Goal: Task Accomplishment & Management: Complete application form

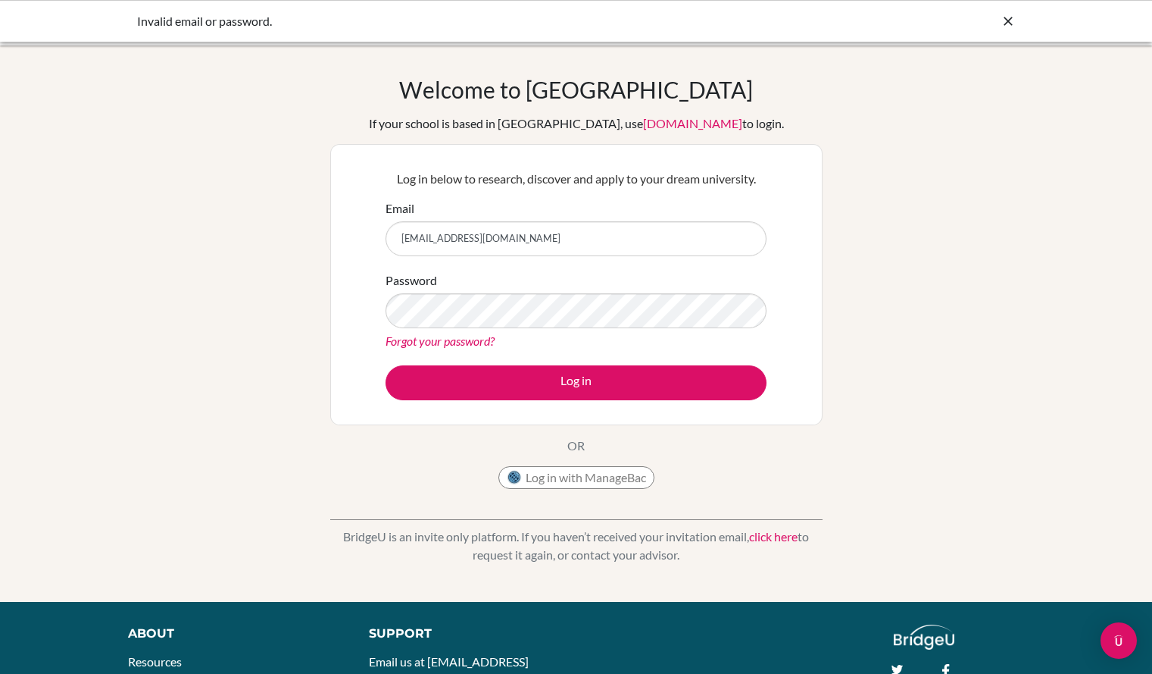
click at [386, 365] on button "Log in" at bounding box center [576, 382] width 381 height 35
click at [408, 344] on link "Forgot your password?" at bounding box center [440, 340] width 109 height 14
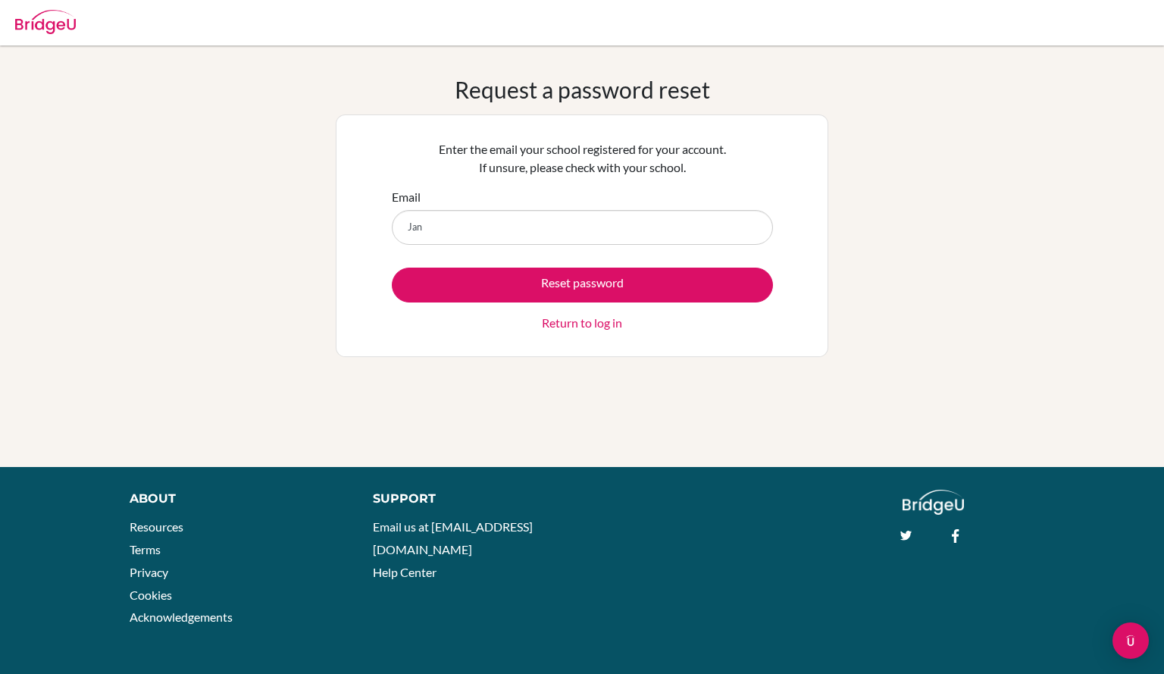
type input "[EMAIL_ADDRESS][DOMAIN_NAME]"
click at [483, 303] on div "Reset password Return to log in" at bounding box center [582, 299] width 381 height 64
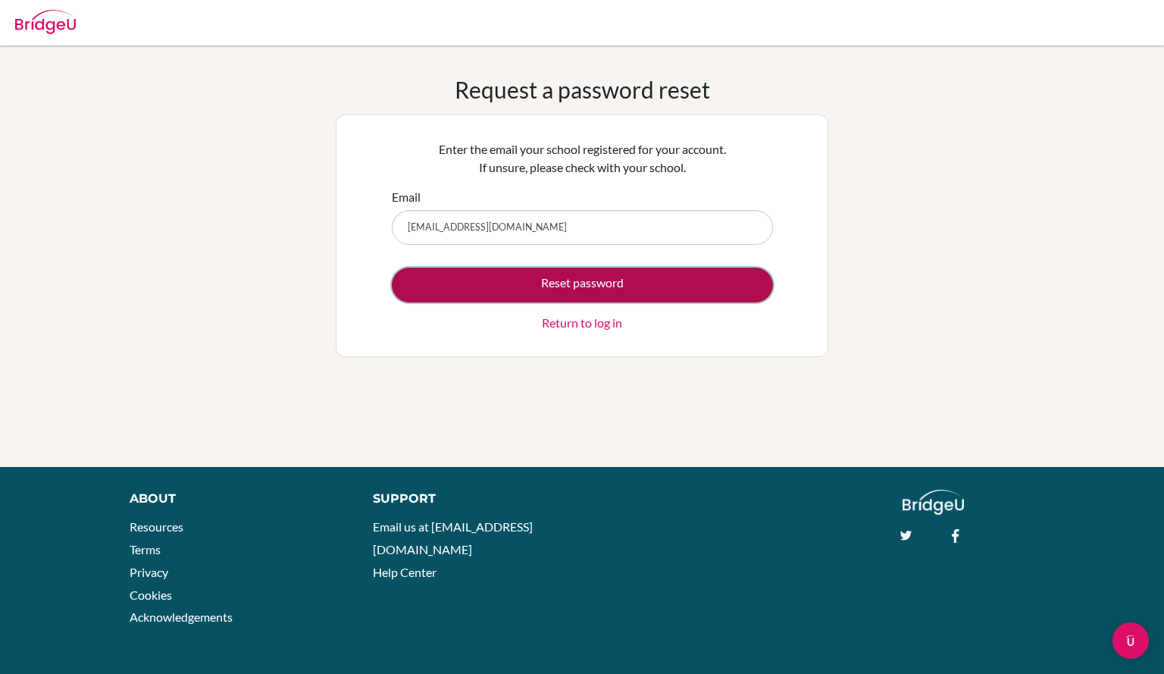
click at [481, 294] on button "Reset password" at bounding box center [582, 284] width 381 height 35
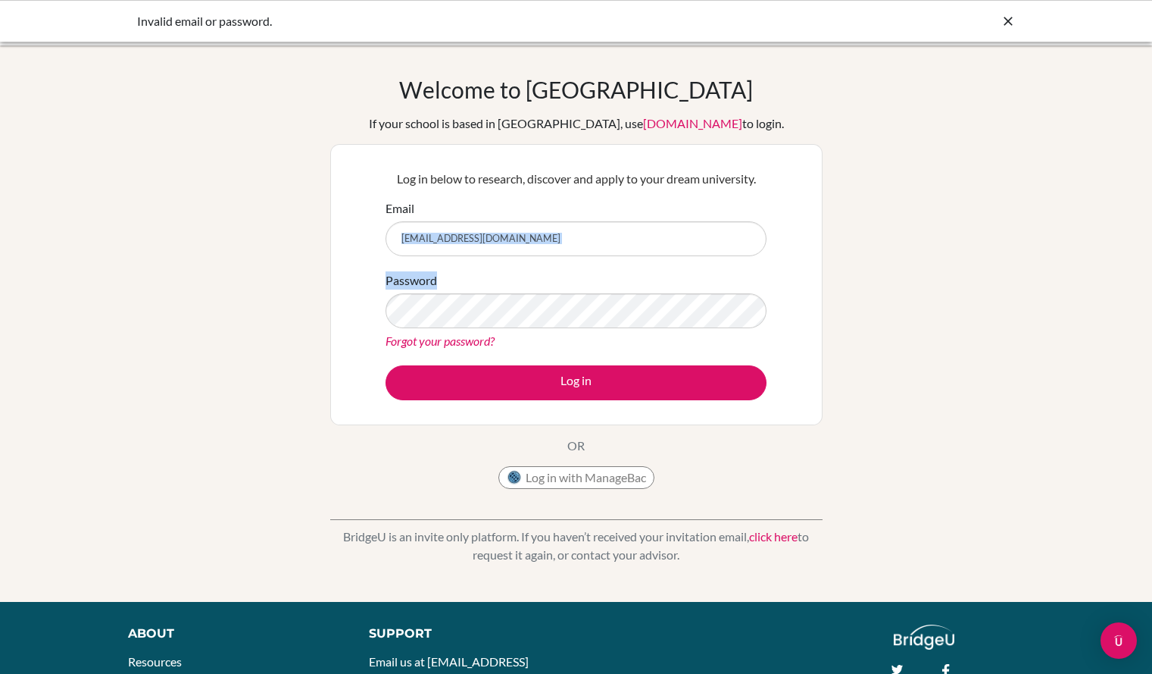
drag, startPoint x: 583, startPoint y: 256, endPoint x: 402, endPoint y: 235, distance: 182.3
click at [402, 235] on form "Email Janeeta.danra2008@gmail.com Password Forgot your password? Log in" at bounding box center [576, 299] width 381 height 201
click at [592, 241] on input "Janeeta.danra2008@gmail.com" at bounding box center [576, 238] width 381 height 35
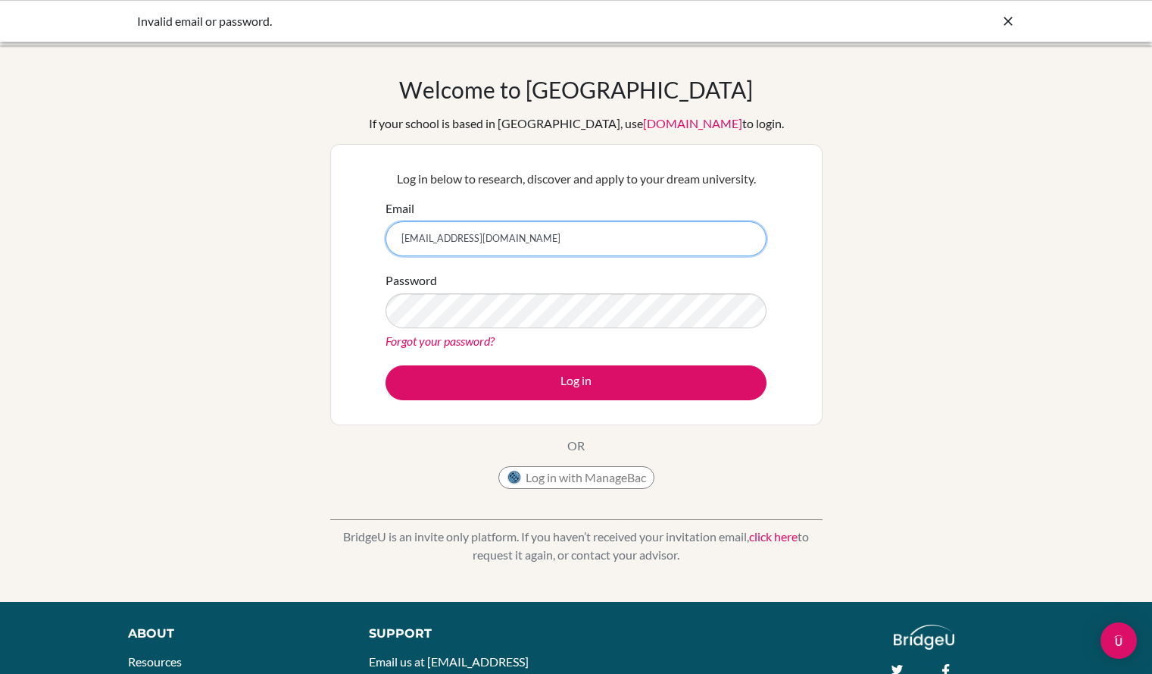
drag, startPoint x: 592, startPoint y: 241, endPoint x: 377, endPoint y: 245, distance: 215.2
click at [377, 245] on div "Log in below to research, discover and apply to your dream university. Email Ja…" at bounding box center [577, 284] width 400 height 249
type input "[EMAIL_ADDRESS][DOMAIN_NAME]"
click at [386, 365] on button "Log in" at bounding box center [576, 382] width 381 height 35
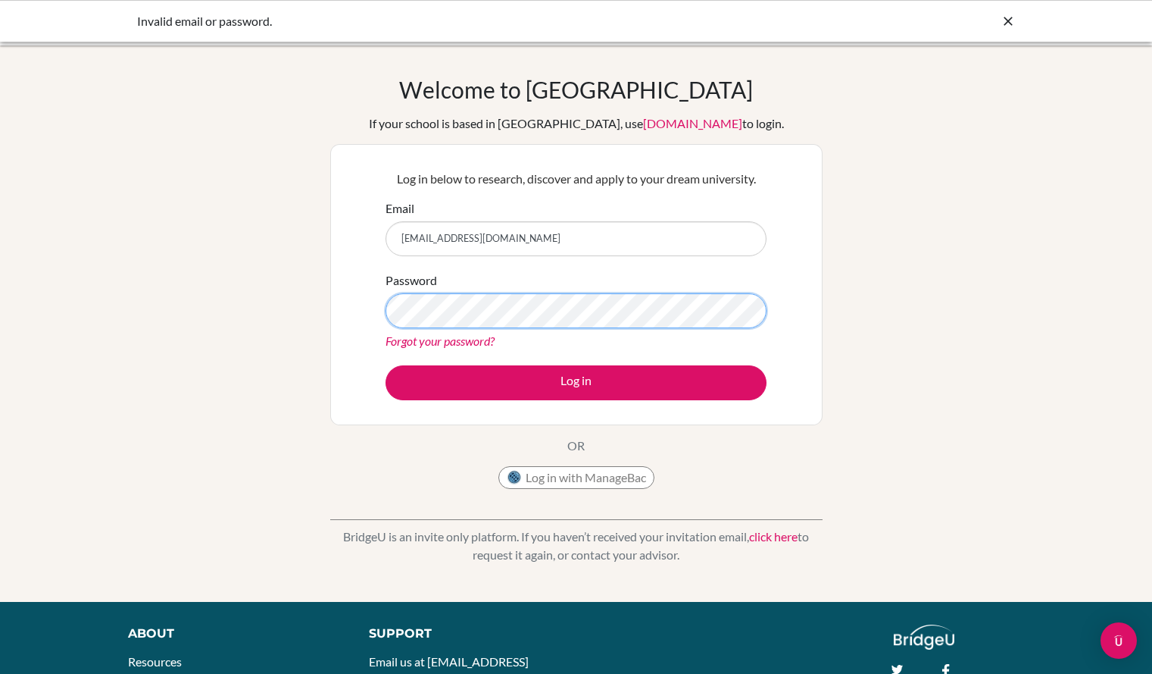
click at [386, 365] on button "Log in" at bounding box center [576, 382] width 381 height 35
click at [464, 339] on link "Forgot your password?" at bounding box center [440, 340] width 109 height 14
click at [467, 245] on input "[EMAIL_ADDRESS][DOMAIN_NAME]" at bounding box center [576, 238] width 381 height 35
type input "[EMAIL_ADDRESS][DOMAIN_NAME]"
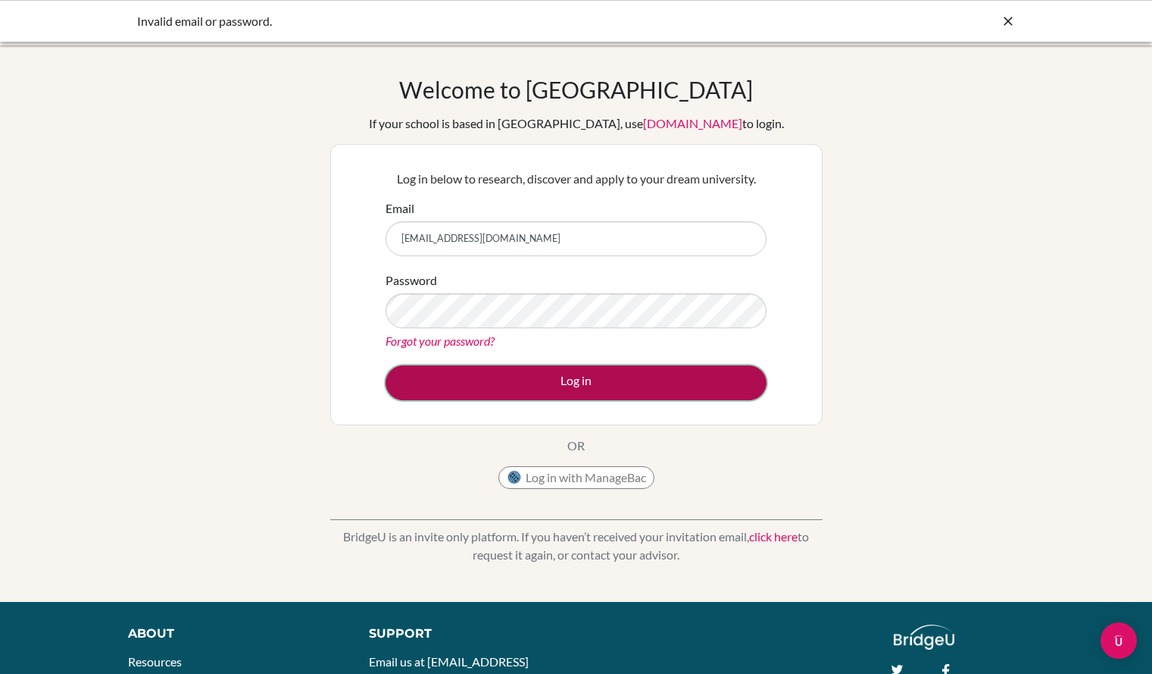
click at [698, 373] on button "Log in" at bounding box center [576, 382] width 381 height 35
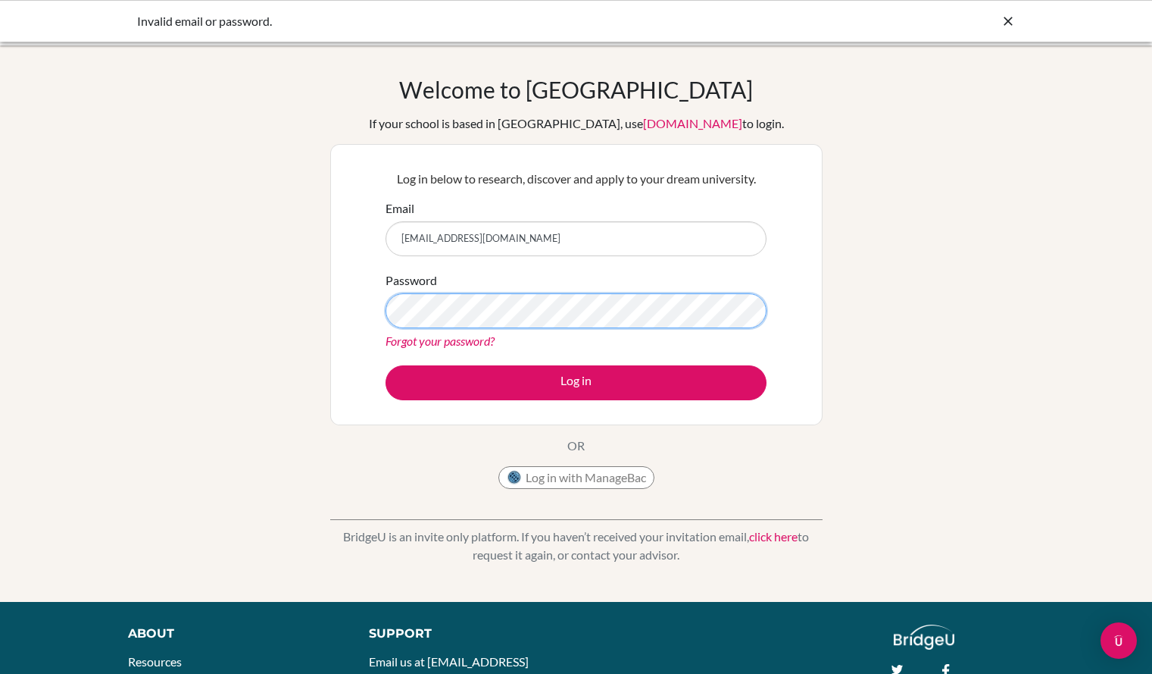
click at [386, 365] on button "Log in" at bounding box center [576, 382] width 381 height 35
click at [456, 332] on div "Forgot your password?" at bounding box center [576, 341] width 381 height 18
click at [468, 342] on link "Forgot your password?" at bounding box center [440, 340] width 109 height 14
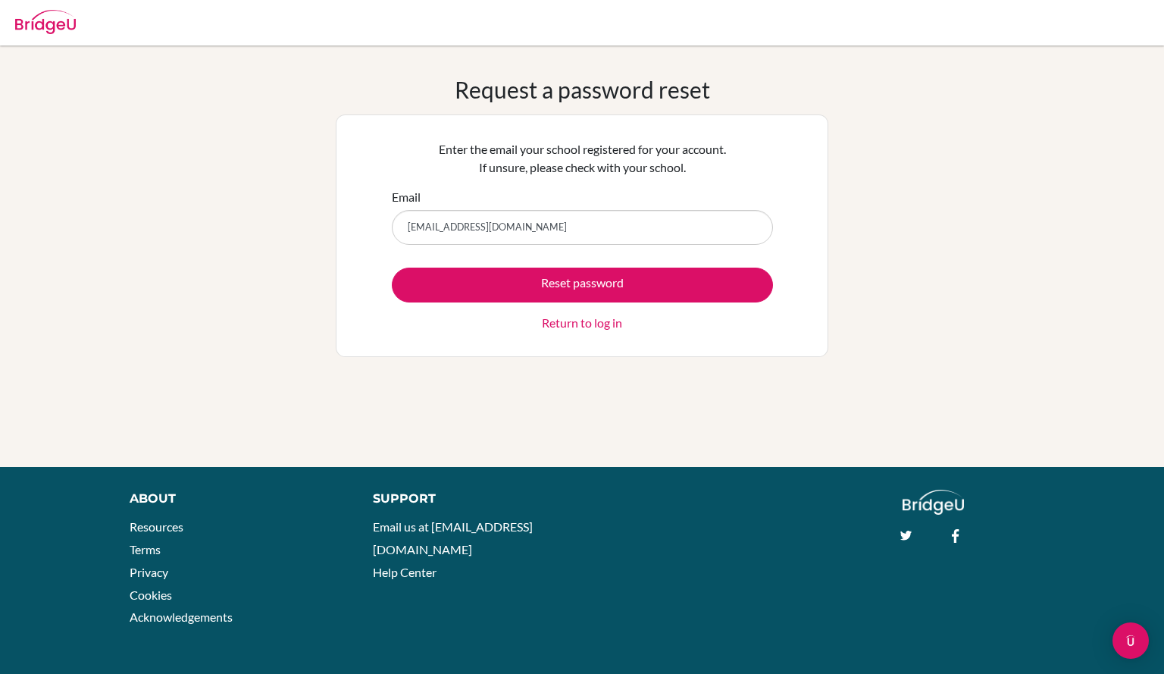
click at [473, 230] on input "[EMAIL_ADDRESS][DOMAIN_NAME]" at bounding box center [582, 227] width 381 height 35
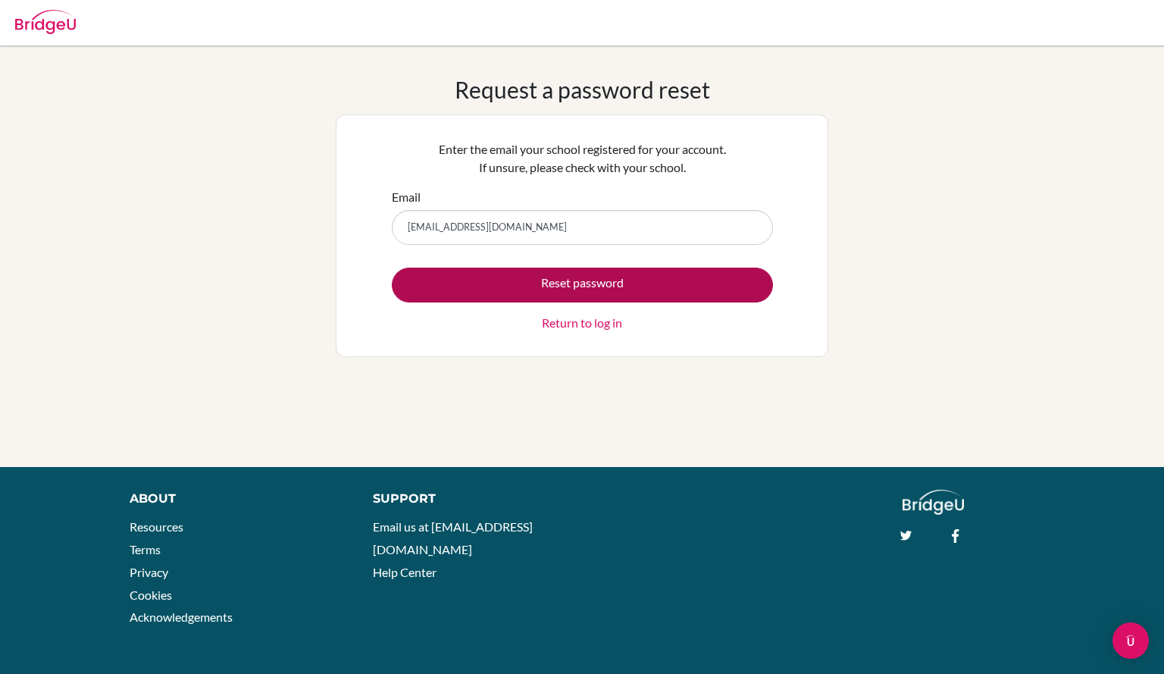
type input "[EMAIL_ADDRESS][DOMAIN_NAME]"
click at [555, 283] on button "Reset password" at bounding box center [582, 284] width 381 height 35
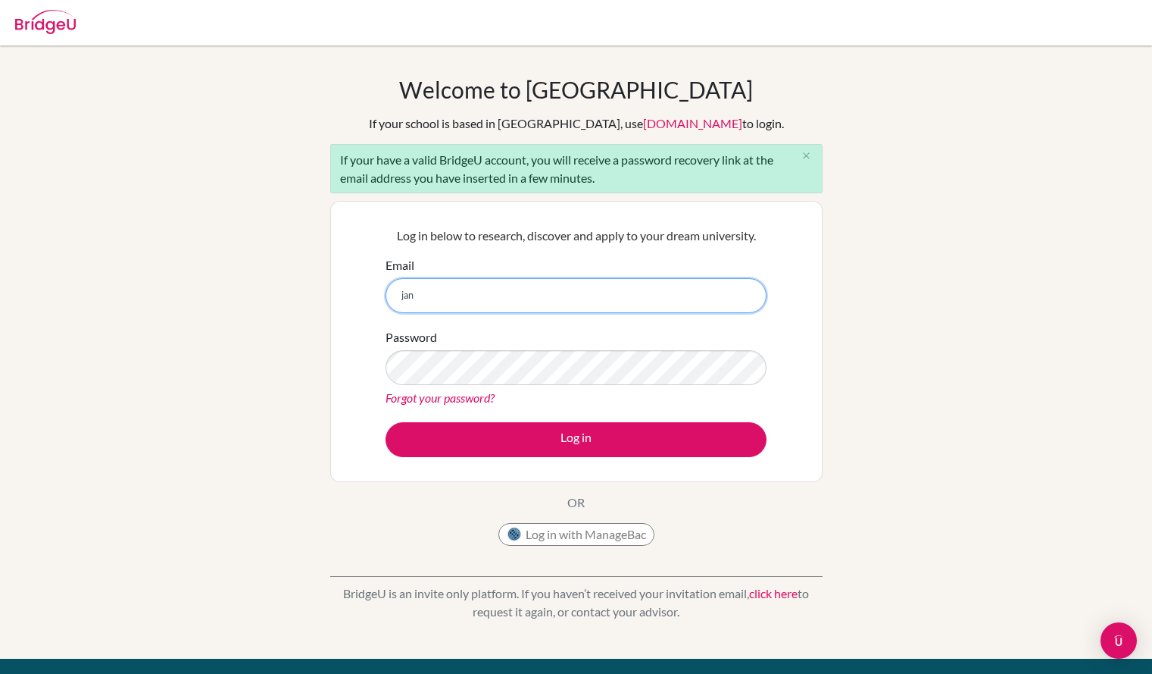
type input "[EMAIL_ADDRESS][DOMAIN_NAME]"
drag, startPoint x: 584, startPoint y: 296, endPoint x: 395, endPoint y: 295, distance: 188.6
click at [395, 295] on input "[EMAIL_ADDRESS][DOMAIN_NAME]" at bounding box center [576, 295] width 381 height 35
paste input "[EMAIL_ADDRESS][DOMAIN_NAME]"
type input "[EMAIL_ADDRESS][DOMAIN_NAME]"
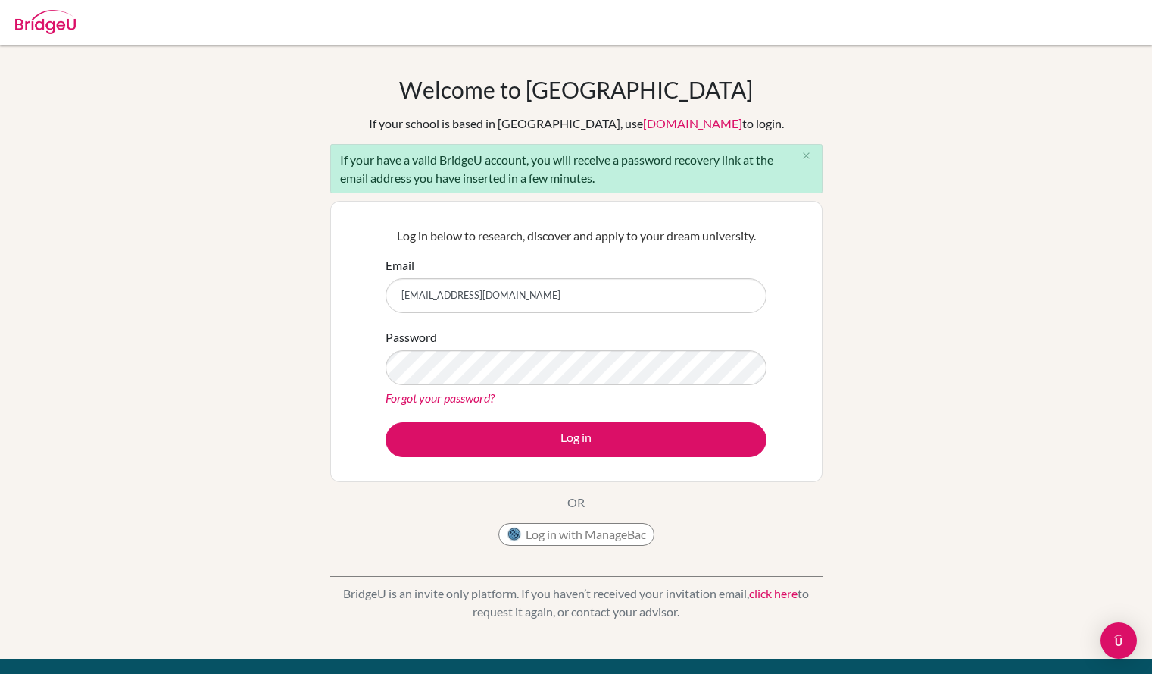
click at [449, 398] on link "Forgot your password?" at bounding box center [440, 397] width 109 height 14
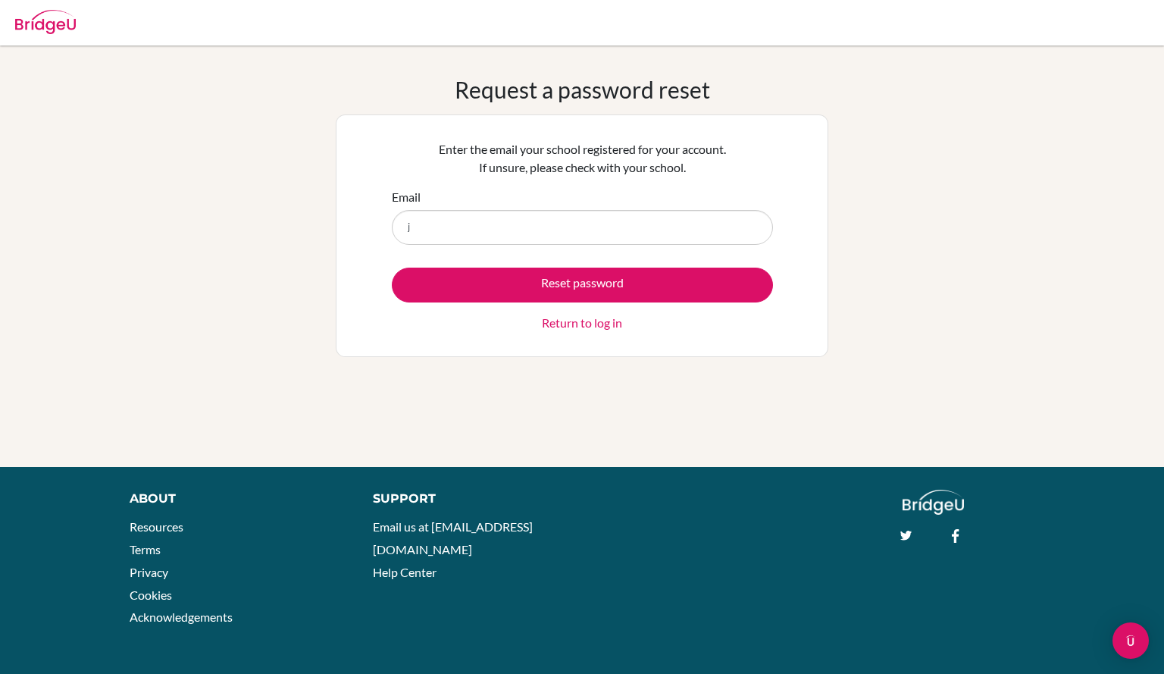
type input "[EMAIL_ADDRESS][DOMAIN_NAME]"
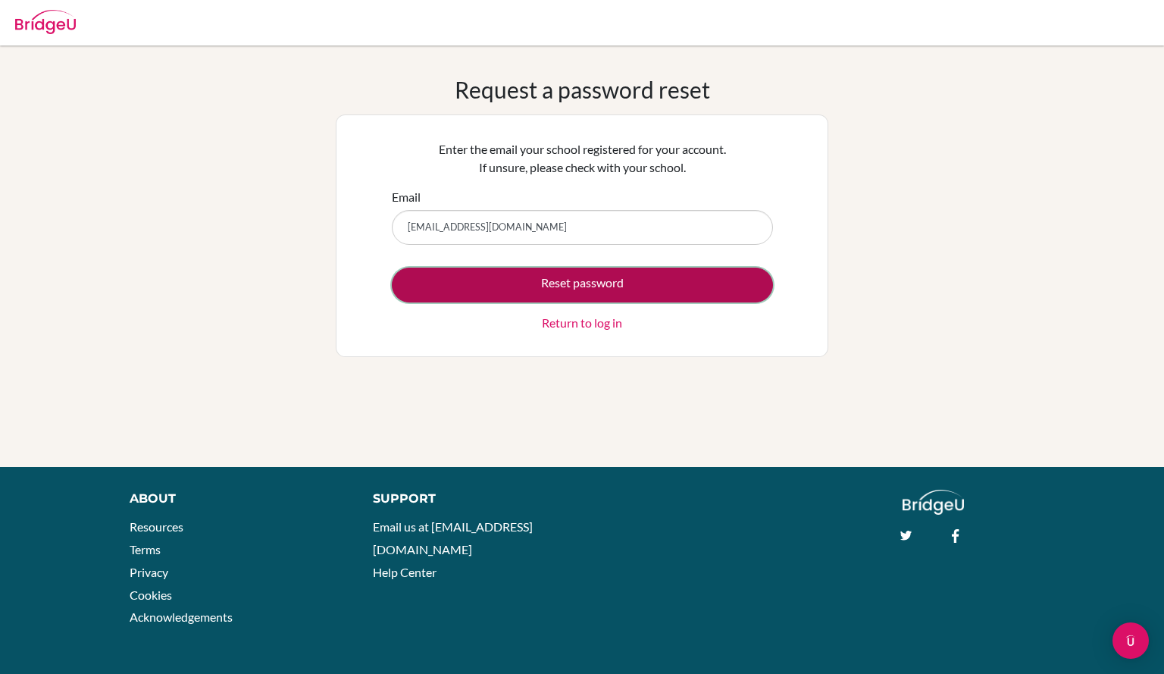
click at [600, 279] on button "Reset password" at bounding box center [582, 284] width 381 height 35
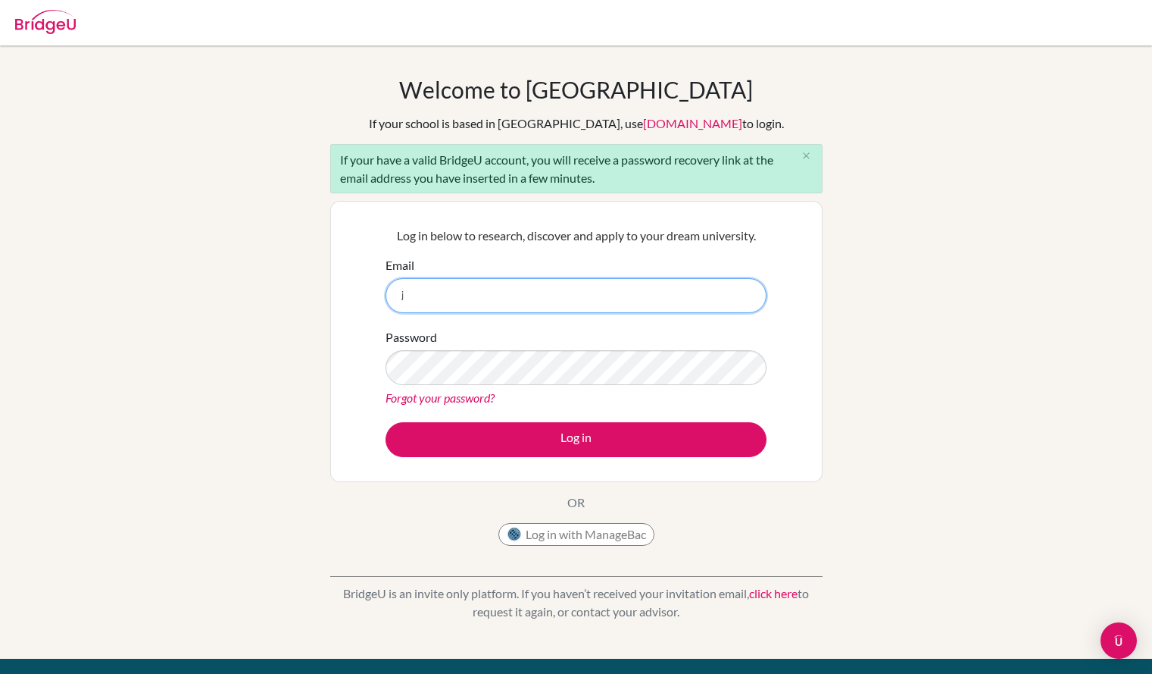
type input "[EMAIL_ADDRESS][DOMAIN_NAME]"
click at [386, 422] on button "Log in" at bounding box center [576, 439] width 381 height 35
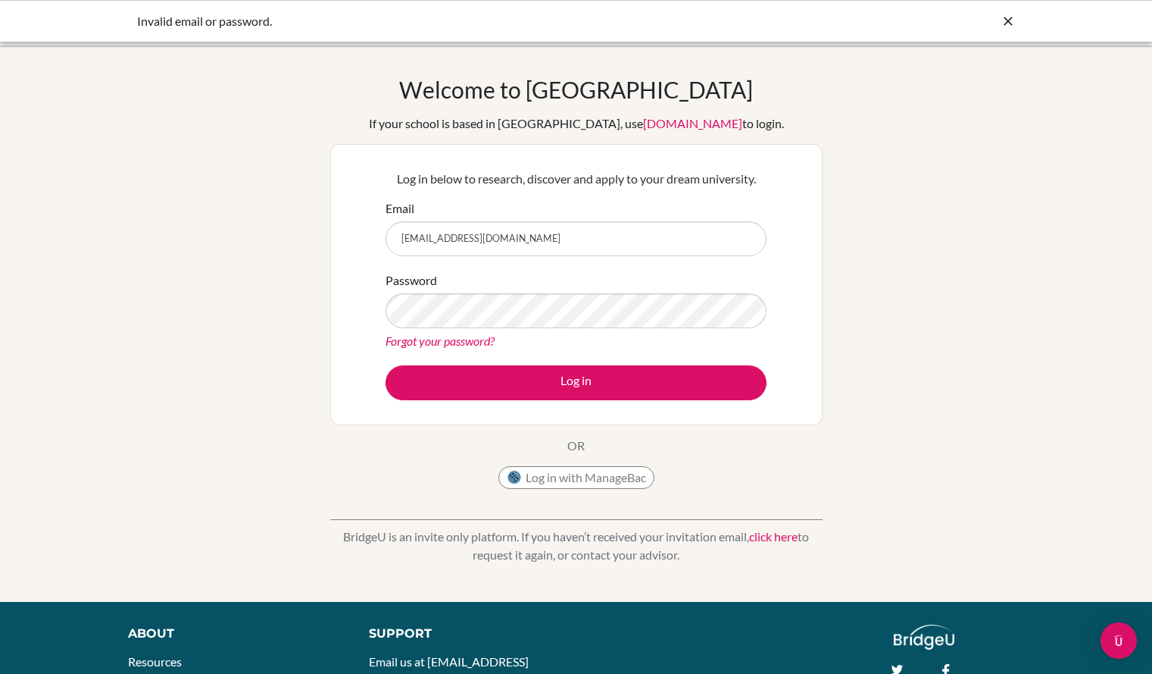
click at [533, 333] on div "Forgot your password?" at bounding box center [576, 341] width 381 height 18
click at [386, 365] on button "Log in" at bounding box center [576, 382] width 381 height 35
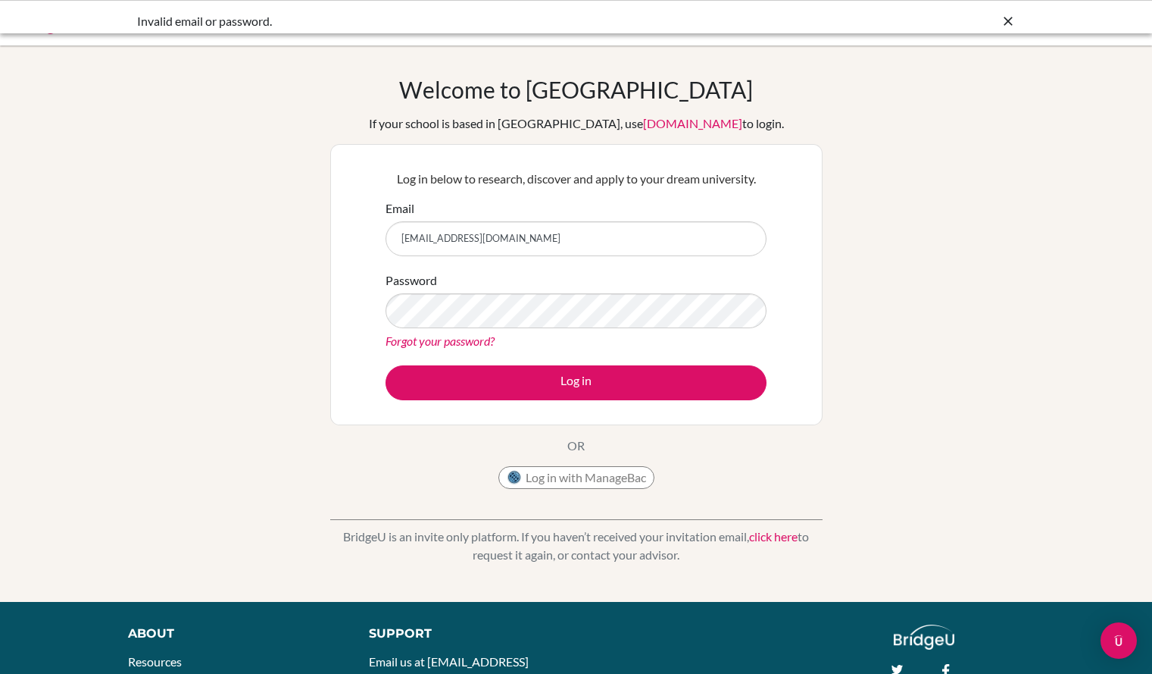
click at [558, 386] on button "Log in" at bounding box center [576, 382] width 381 height 35
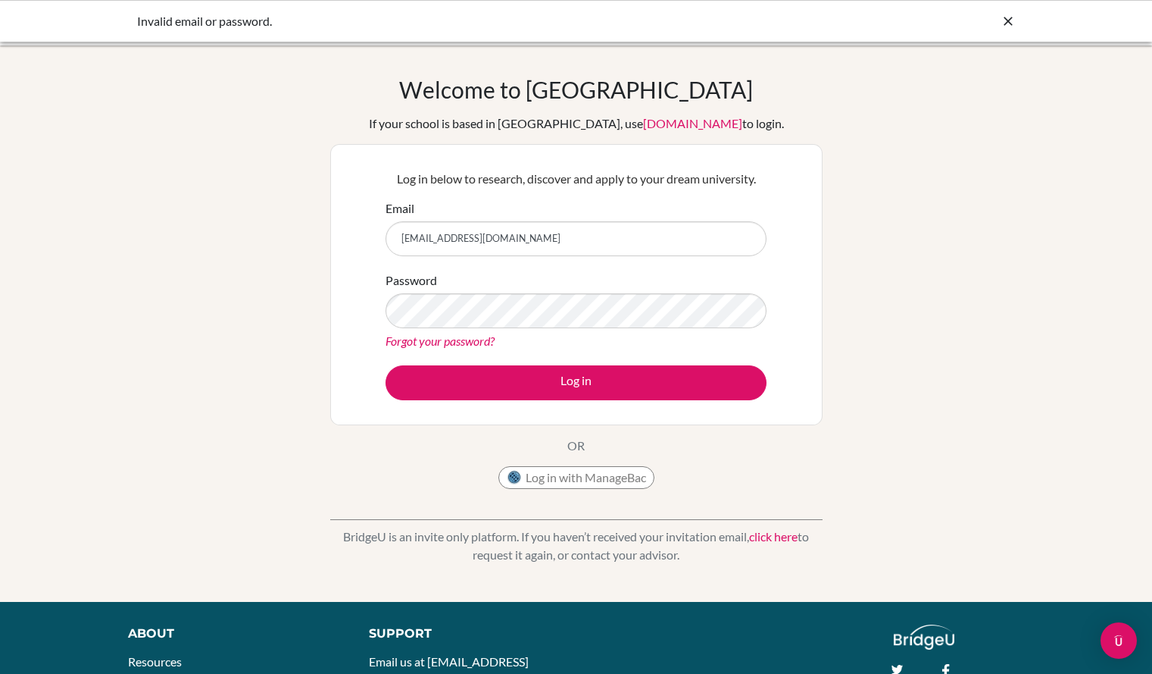
click at [386, 365] on button "Log in" at bounding box center [576, 382] width 381 height 35
drag, startPoint x: 620, startPoint y: 240, endPoint x: 460, endPoint y: 242, distance: 159.9
click at [460, 242] on input "[EMAIL_ADDRESS][DOMAIN_NAME]" at bounding box center [576, 238] width 381 height 35
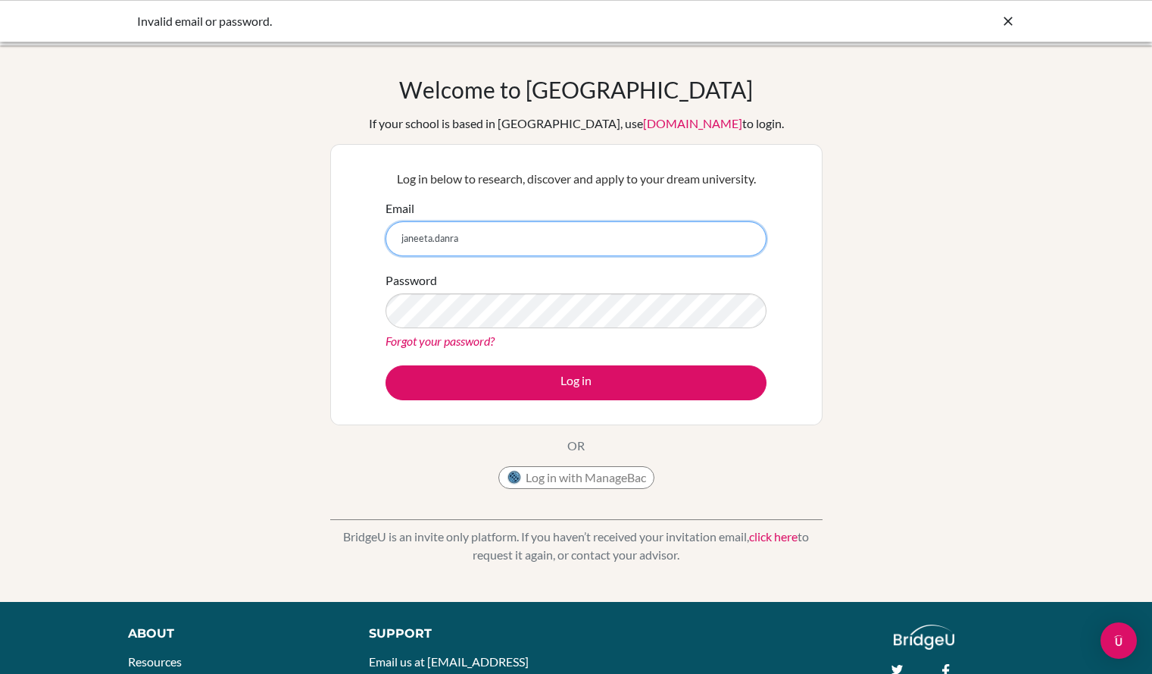
type input "[EMAIL_ADDRESS][DOMAIN_NAME]"
